Goal: Information Seeking & Learning: Learn about a topic

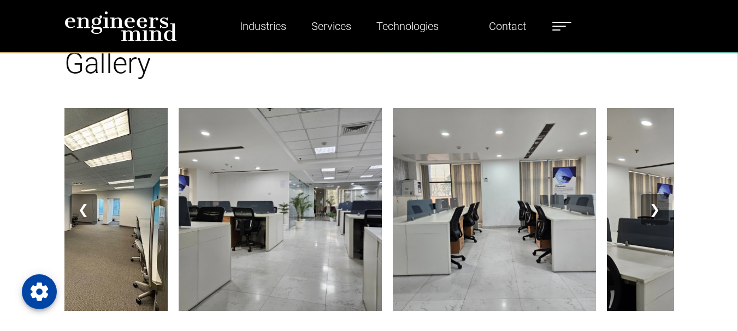
scroll to position [1283, 0]
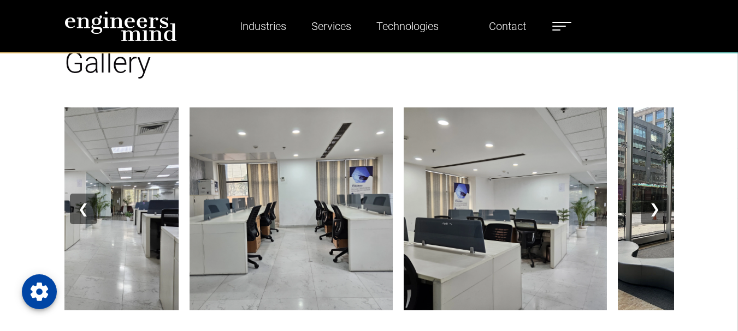
click at [661, 200] on button "❯" at bounding box center [654, 209] width 27 height 31
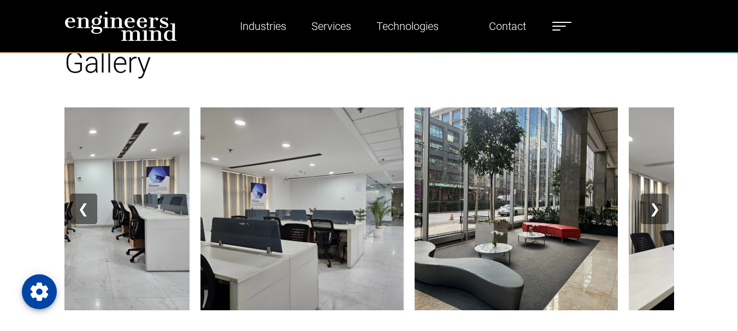
click at [661, 200] on button "❯" at bounding box center [654, 209] width 27 height 31
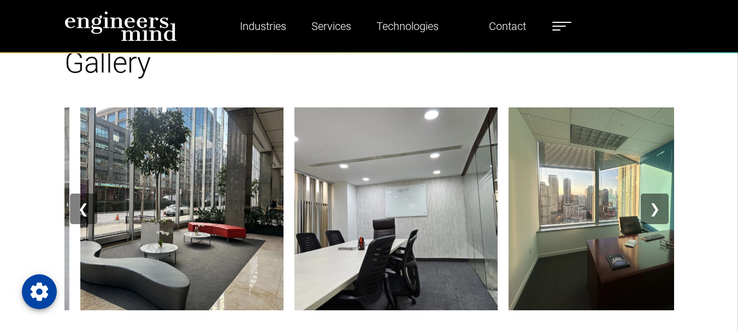
click at [661, 200] on button "❯" at bounding box center [654, 209] width 27 height 31
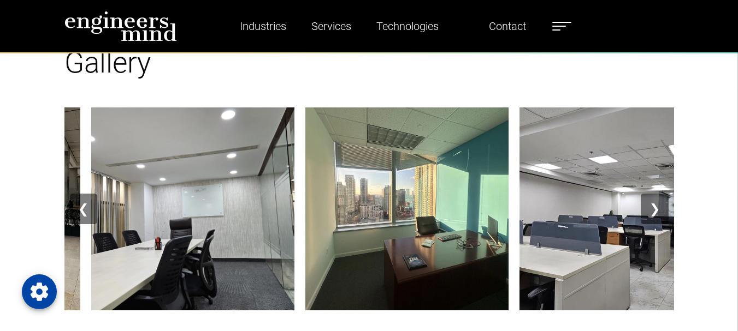
click at [661, 200] on button "❯" at bounding box center [654, 209] width 27 height 31
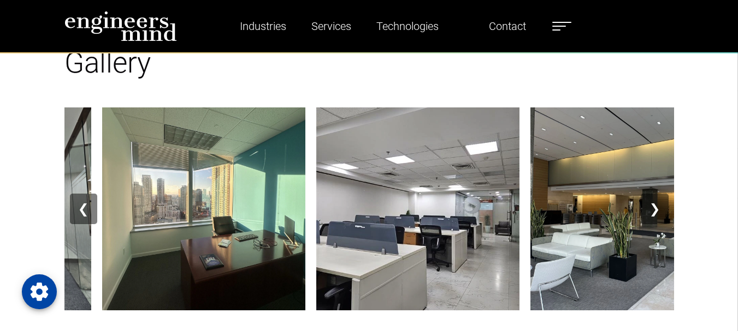
click at [661, 200] on button "❯" at bounding box center [654, 209] width 27 height 31
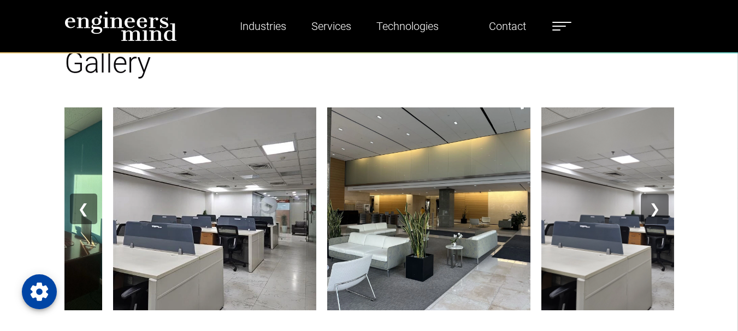
click at [661, 200] on button "❯" at bounding box center [654, 209] width 27 height 31
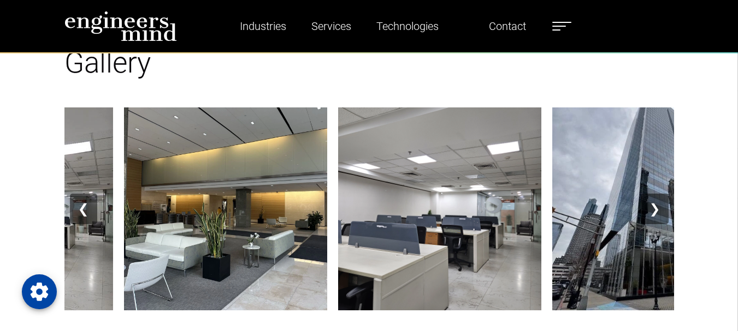
click at [661, 200] on button "❯" at bounding box center [654, 209] width 27 height 31
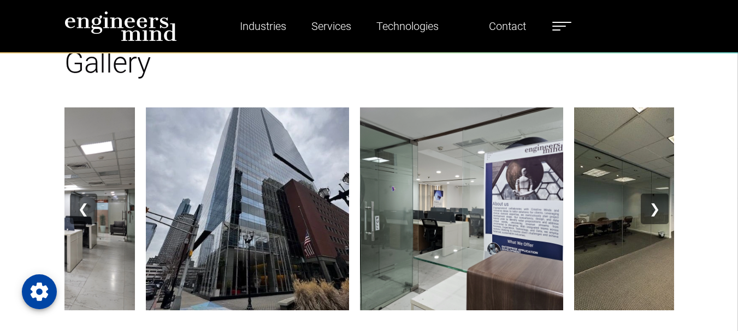
click at [661, 200] on button "❯" at bounding box center [654, 209] width 27 height 31
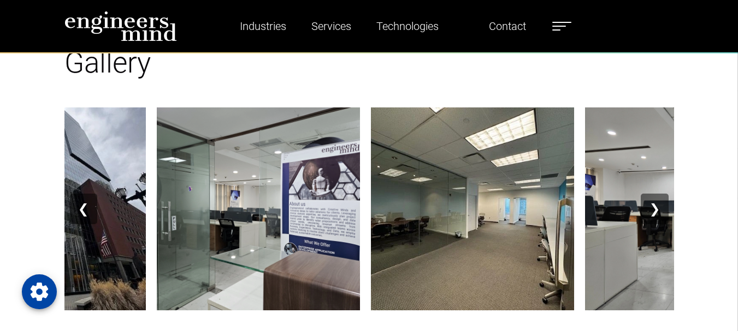
click at [661, 200] on button "❯" at bounding box center [654, 209] width 27 height 31
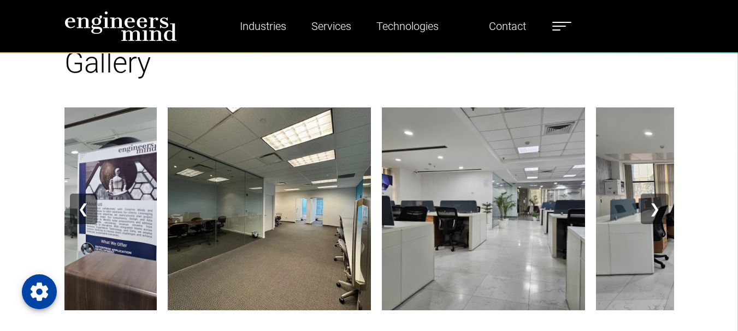
click at [661, 200] on button "❯" at bounding box center [654, 209] width 27 height 31
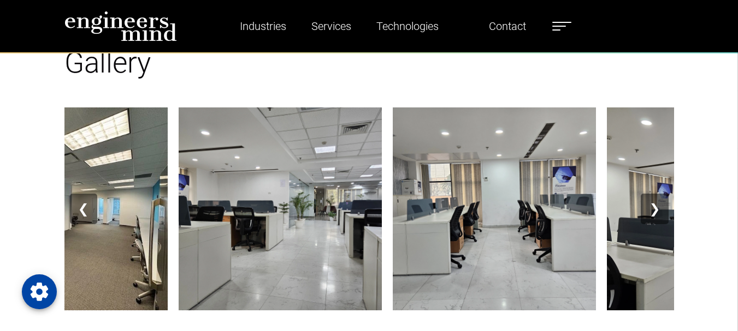
click at [661, 200] on button "❯" at bounding box center [654, 209] width 27 height 31
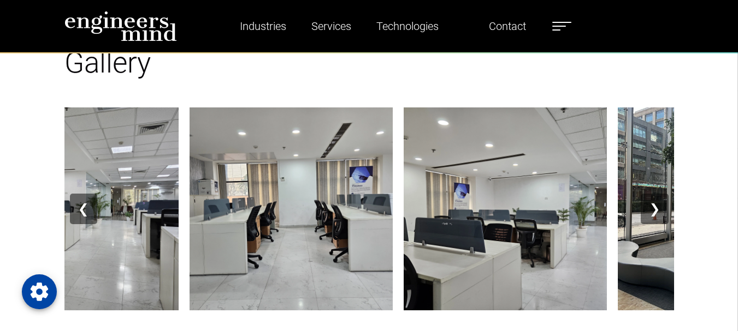
click at [661, 200] on button "❯" at bounding box center [654, 209] width 27 height 31
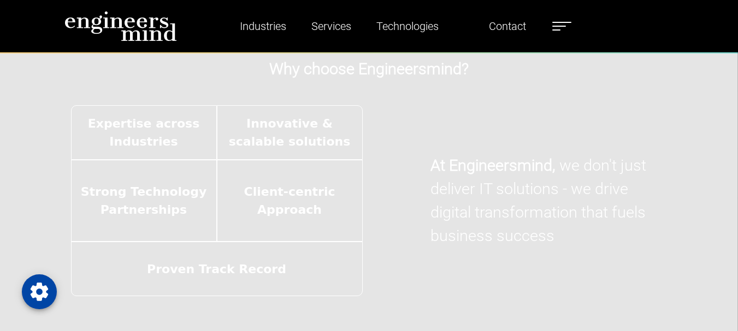
scroll to position [1661, 0]
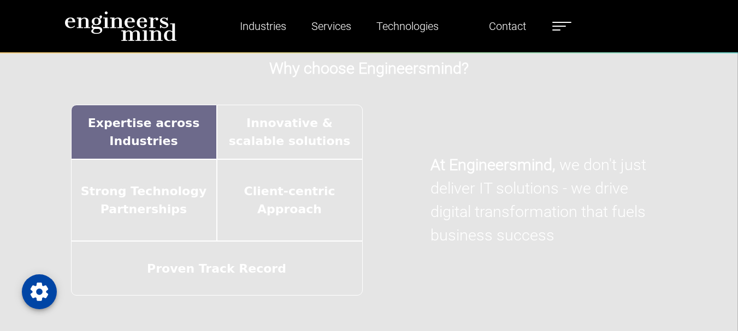
click at [206, 119] on div "Expertise across Industries" at bounding box center [144, 132] width 146 height 55
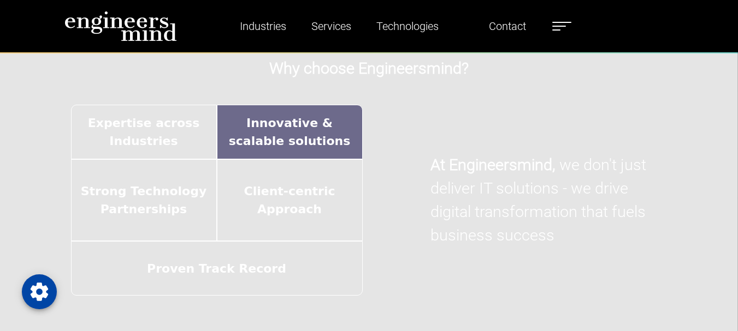
click at [248, 132] on div "Innovative & scalable solutions" at bounding box center [290, 132] width 146 height 55
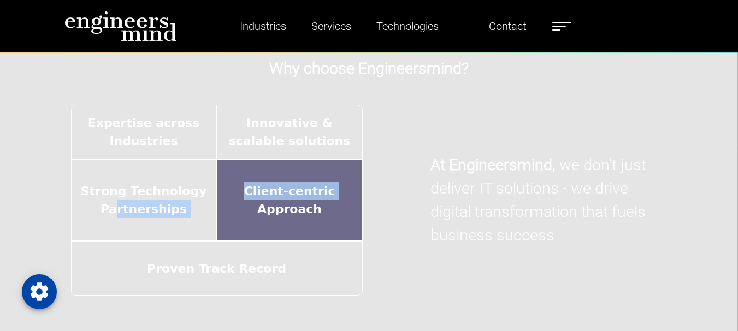
drag, startPoint x: 122, startPoint y: 221, endPoint x: 250, endPoint y: 215, distance: 127.9
click at [250, 215] on div "Expertise across Industries Innovative & scalable solutions Strong Technology P…" at bounding box center [217, 200] width 292 height 191
click at [250, 215] on div "Client-centric Approach" at bounding box center [290, 200] width 146 height 82
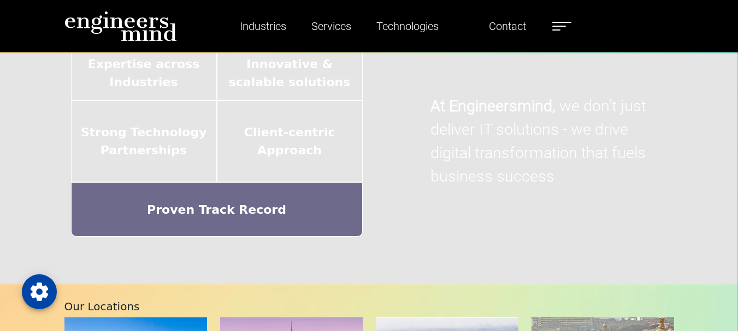
click at [275, 226] on div "Proven Track Record" at bounding box center [217, 209] width 292 height 55
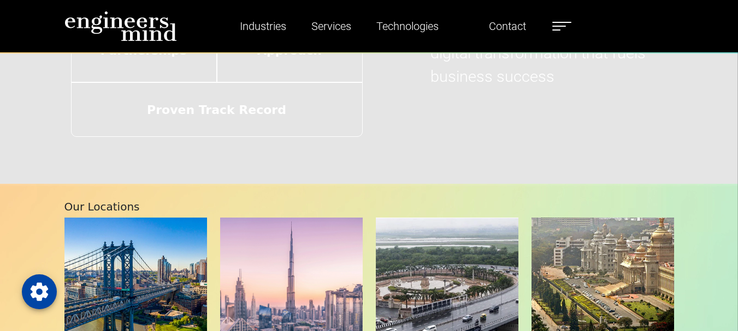
click at [385, 165] on div at bounding box center [369, 18] width 738 height 331
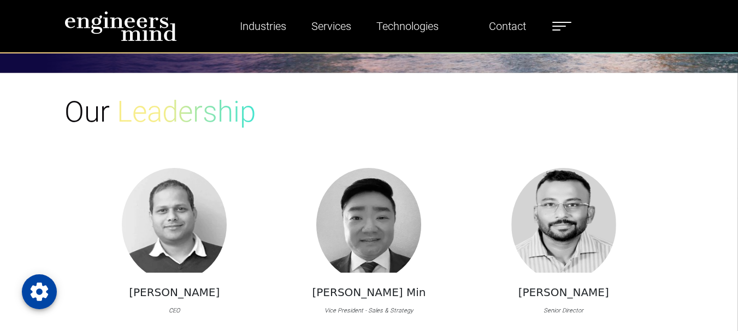
scroll to position [773, 0]
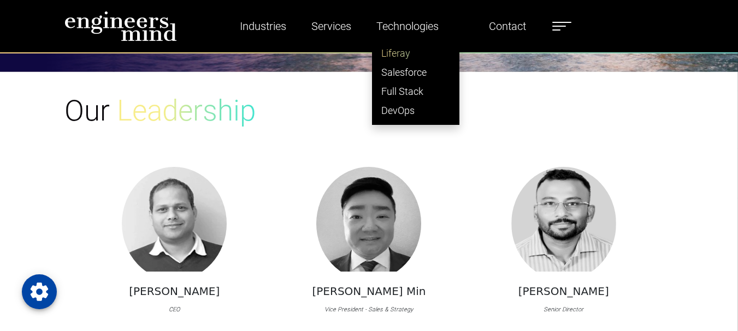
click at [401, 57] on link "Liferay" at bounding box center [415, 53] width 86 height 19
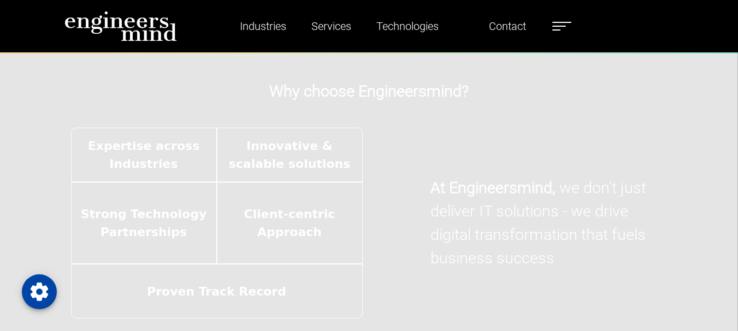
scroll to position [1639, 0]
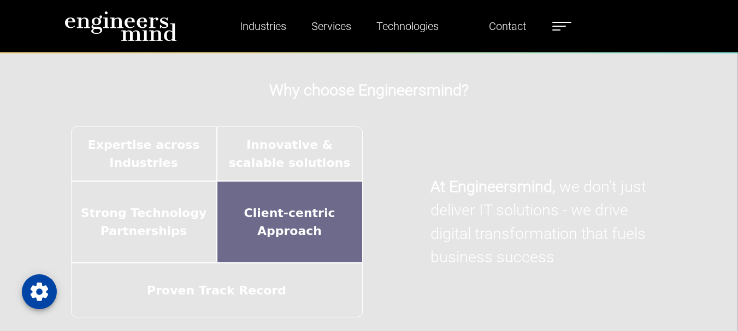
click at [347, 240] on div "Client-centric Approach" at bounding box center [290, 222] width 146 height 82
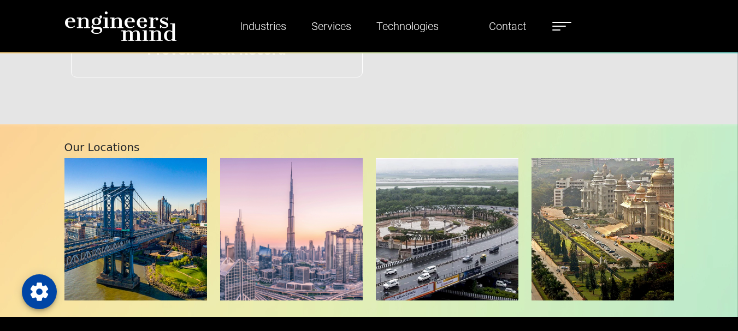
scroll to position [1622, 0]
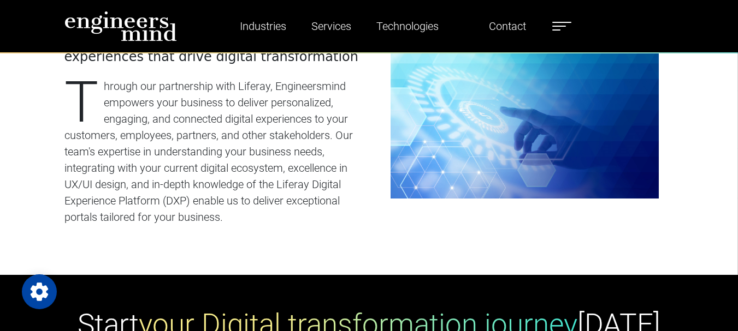
scroll to position [468, 0]
